Goal: Information Seeking & Learning: Learn about a topic

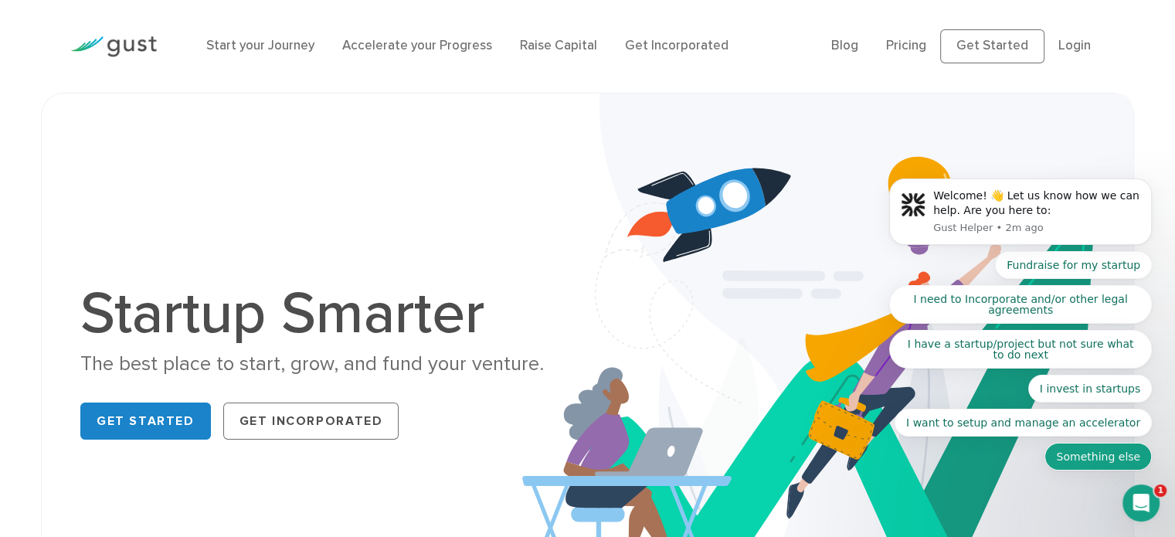
click at [1087, 459] on button "Something else" at bounding box center [1098, 457] width 107 height 28
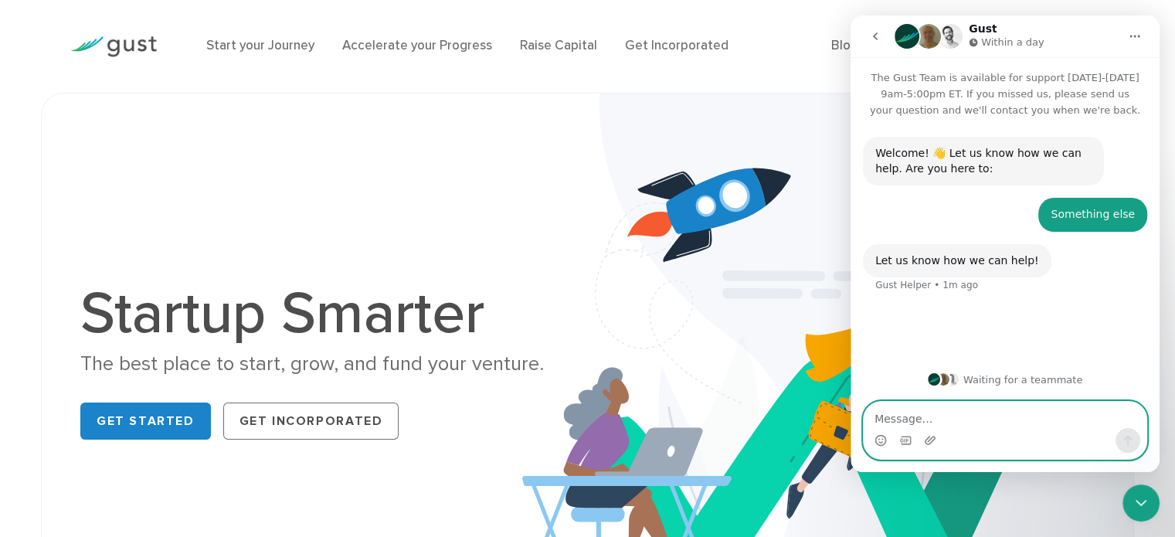
click at [955, 424] on textarea "Message…" at bounding box center [1005, 415] width 283 height 26
type textarea "HMRC valuation for EMI options"
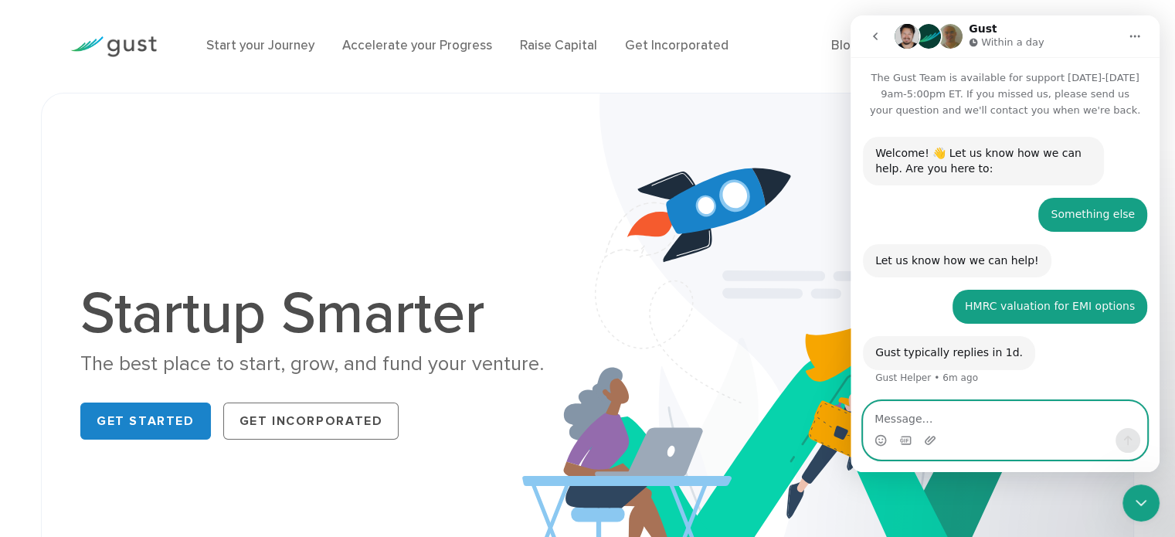
scroll to position [43, 0]
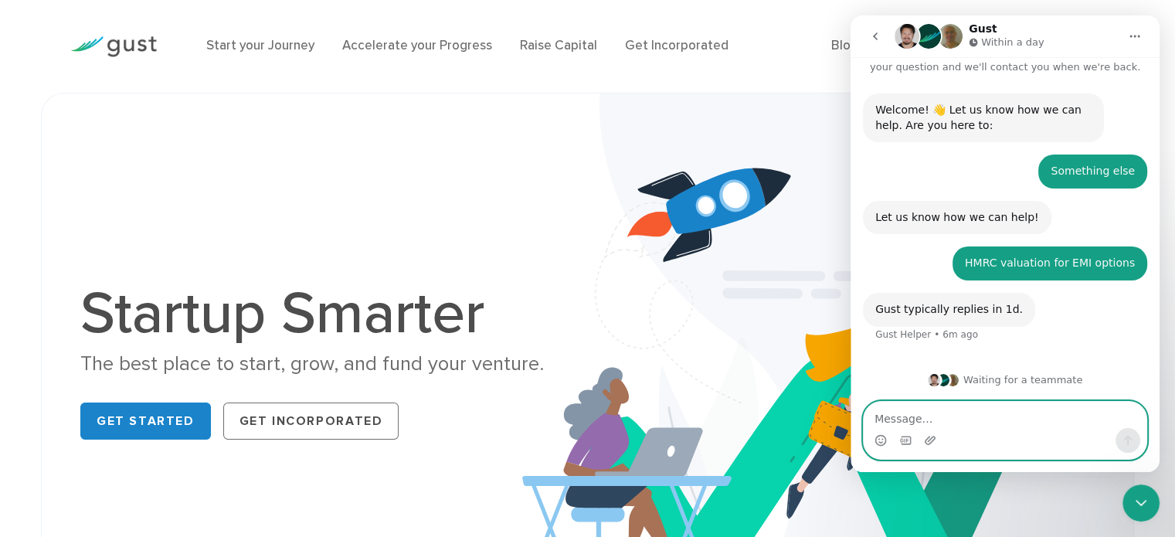
click at [942, 418] on textarea "Message…" at bounding box center [1005, 415] width 283 height 26
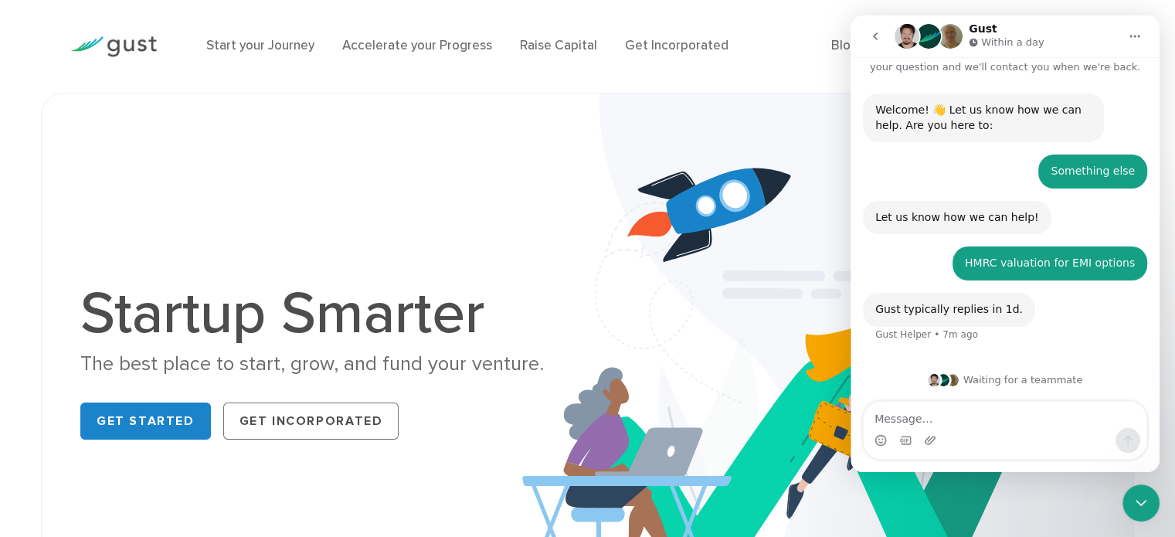
click at [872, 30] on icon "go back" at bounding box center [875, 36] width 12 height 12
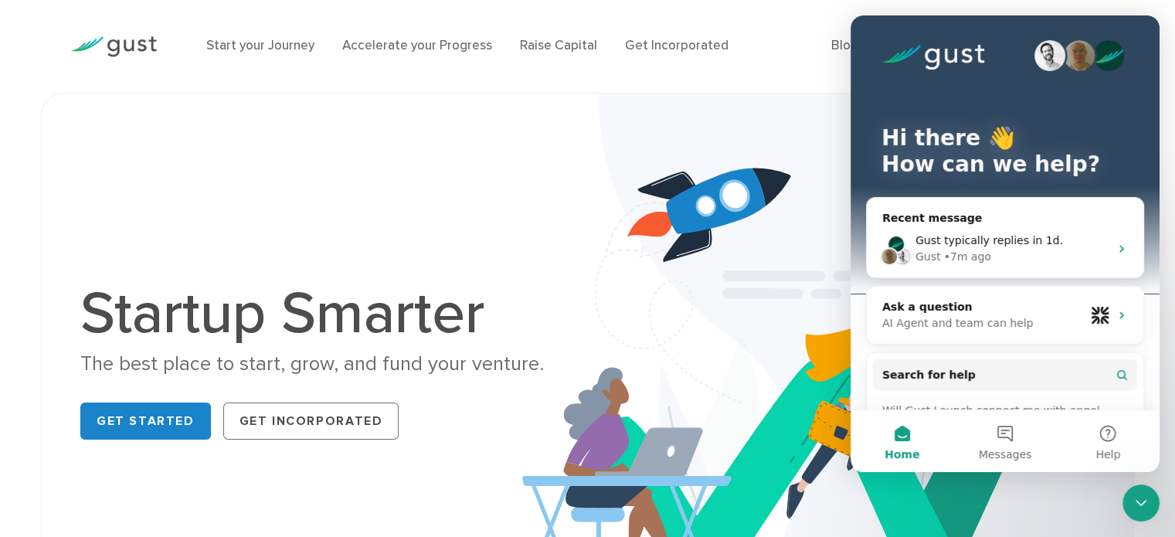
scroll to position [0, 0]
click at [1155, 509] on div "Close Intercom Messenger" at bounding box center [1141, 503] width 37 height 37
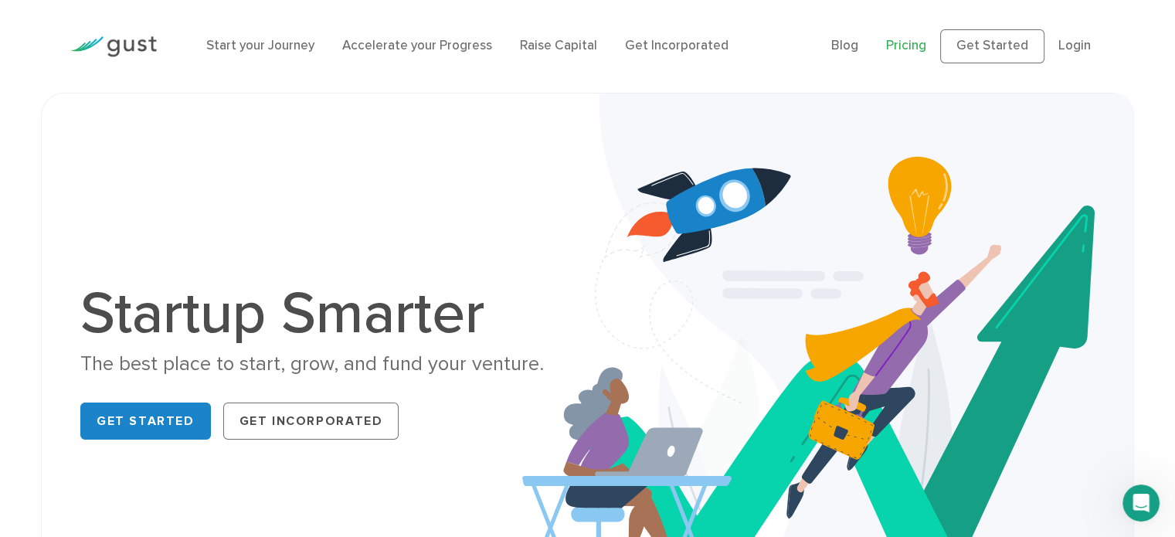
click at [910, 48] on link "Pricing" at bounding box center [906, 45] width 40 height 15
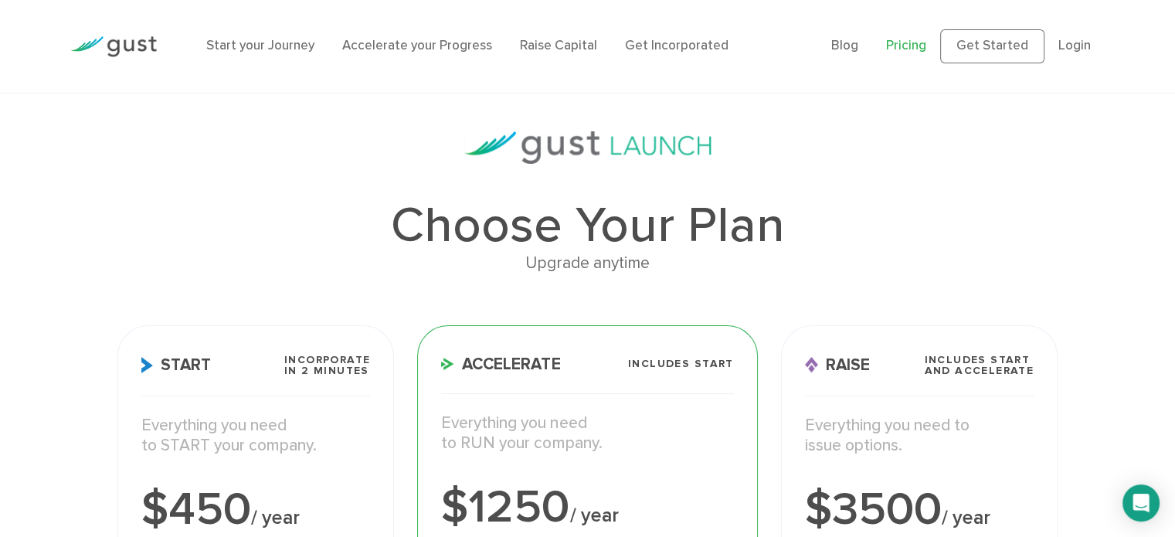
scroll to position [338, 0]
